Goal: Task Accomplishment & Management: Use online tool/utility

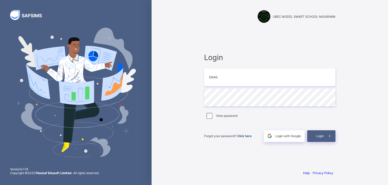
click at [166, 77] on div "UBEC MODEL SMART SCHOOL NASARAWA Login Email Password View password Forgot your…" at bounding box center [270, 92] width 237 height 185
click at [223, 79] on input "email" at bounding box center [270, 77] width 132 height 18
drag, startPoint x: 223, startPoint y: 79, endPoint x: 212, endPoint y: 81, distance: 11.2
click at [212, 81] on input "email" at bounding box center [270, 77] width 132 height 18
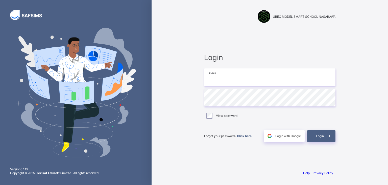
click at [212, 81] on input "email" at bounding box center [270, 77] width 132 height 18
click at [212, 80] on input "email" at bounding box center [270, 77] width 132 height 18
click at [210, 76] on input "email" at bounding box center [270, 77] width 132 height 18
drag, startPoint x: 210, startPoint y: 76, endPoint x: 214, endPoint y: 76, distance: 3.8
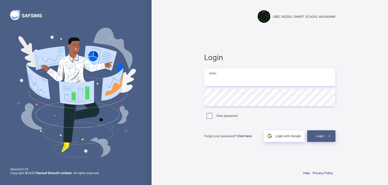
click at [214, 76] on input "email" at bounding box center [270, 77] width 132 height 18
drag, startPoint x: 214, startPoint y: 76, endPoint x: 212, endPoint y: 79, distance: 4.0
click at [212, 79] on input "email" at bounding box center [270, 77] width 132 height 18
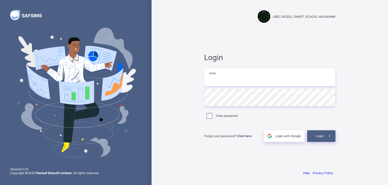
drag, startPoint x: 212, startPoint y: 79, endPoint x: 212, endPoint y: 75, distance: 3.8
click at [212, 75] on input "email" at bounding box center [270, 77] width 132 height 18
click at [209, 73] on input "email" at bounding box center [270, 77] width 132 height 18
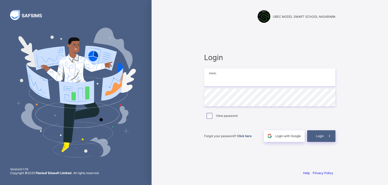
click at [209, 73] on input "email" at bounding box center [270, 77] width 132 height 18
click at [209, 72] on input "email" at bounding box center [270, 77] width 132 height 18
drag, startPoint x: 209, startPoint y: 72, endPoint x: 210, endPoint y: 74, distance: 2.9
click at [210, 74] on input "email" at bounding box center [270, 77] width 132 height 18
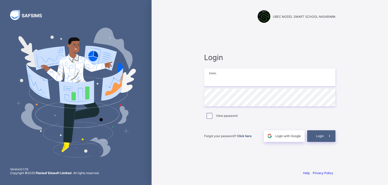
click at [210, 74] on input "email" at bounding box center [270, 77] width 132 height 18
click at [217, 101] on div "Login Email Password View password Forgot your password? Click here Login with …" at bounding box center [270, 97] width 132 height 89
click at [221, 79] on input "email" at bounding box center [270, 77] width 132 height 18
type input "**********"
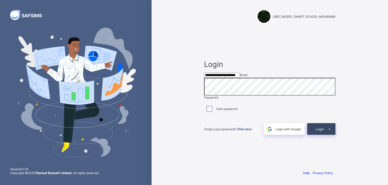
click at [324, 135] on span at bounding box center [330, 129] width 12 height 12
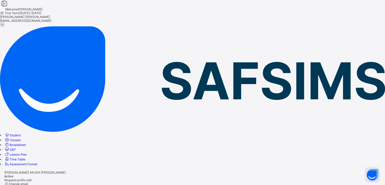
click at [21, 138] on span "Classes" at bounding box center [15, 140] width 11 height 4
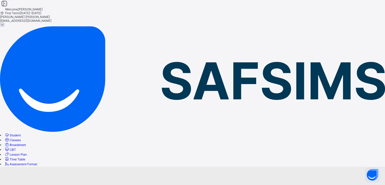
click at [21, 138] on span "Classes" at bounding box center [15, 140] width 11 height 4
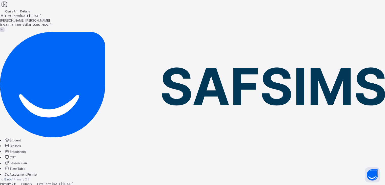
drag, startPoint x: 153, startPoint y: 98, endPoint x: 147, endPoint y: 101, distance: 6.6
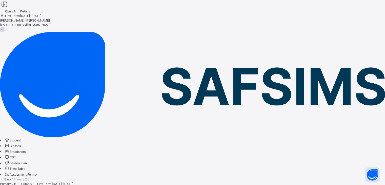
click at [101, 161] on div "30" at bounding box center [102, 163] width 7 height 7
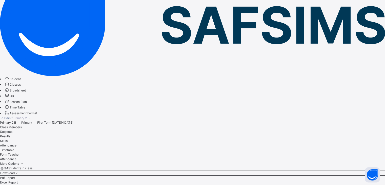
scroll to position [71, 0]
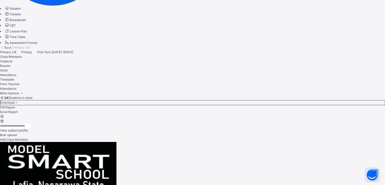
scroll to position [142, 0]
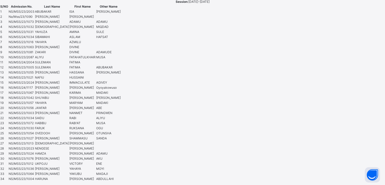
scroll to position [486, 0]
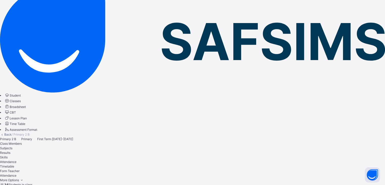
scroll to position [45, 0]
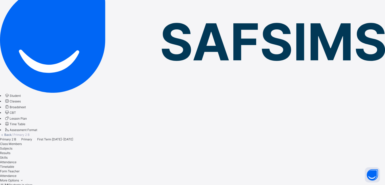
drag, startPoint x: 340, startPoint y: 89, endPoint x: 343, endPoint y: 88, distance: 3.7
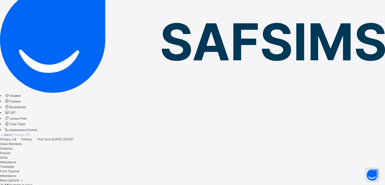
click at [118, 87] on input "**********" at bounding box center [106, 87] width 69 height 0
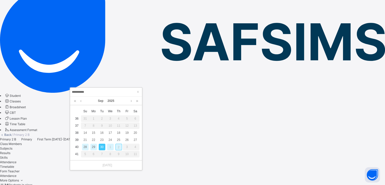
click at [95, 145] on div "29" at bounding box center [93, 146] width 7 height 7
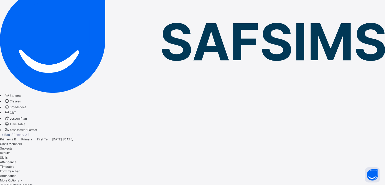
click at [117, 92] on input "**********" at bounding box center [106, 92] width 69 height 6
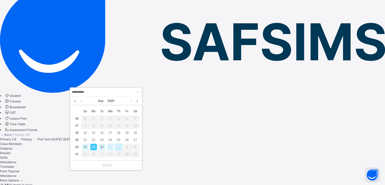
click at [117, 92] on input "**********" at bounding box center [106, 92] width 69 height 6
click at [127, 137] on div "26" at bounding box center [127, 139] width 7 height 7
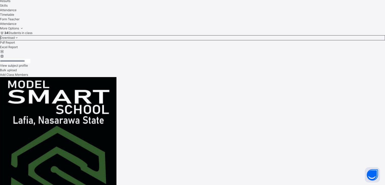
scroll to position [206, 0]
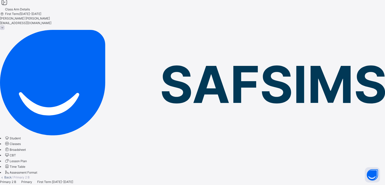
scroll to position [0, 0]
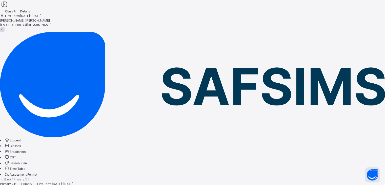
click at [118, 182] on div "25" at bounding box center [118, 184] width 7 height 7
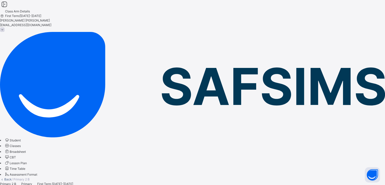
click at [111, 182] on div "24" at bounding box center [110, 184] width 7 height 7
